Goal: Task Accomplishment & Management: Use online tool/utility

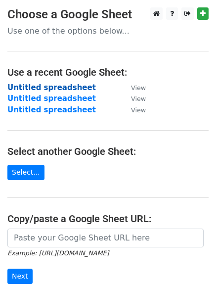
click at [49, 87] on strong "Untitled spreadsheet" at bounding box center [51, 87] width 89 height 9
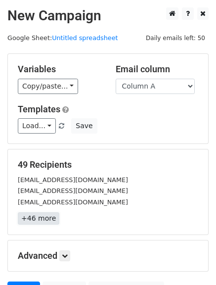
click at [36, 219] on link "+46 more" at bounding box center [39, 218] width 42 height 12
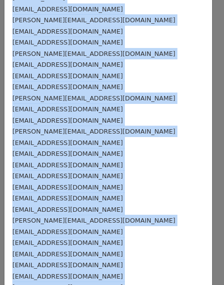
scroll to position [350, 0]
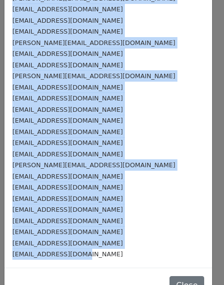
drag, startPoint x: 12, startPoint y: 50, endPoint x: 88, endPoint y: 229, distance: 194.2
copy div "[EMAIL_ADDRESS][DOMAIN_NAME] [EMAIL_ADDRESS][DOMAIN_NAME] [EMAIL_ADDRESS][DOMAI…"
